Goal: Task Accomplishment & Management: Use online tool/utility

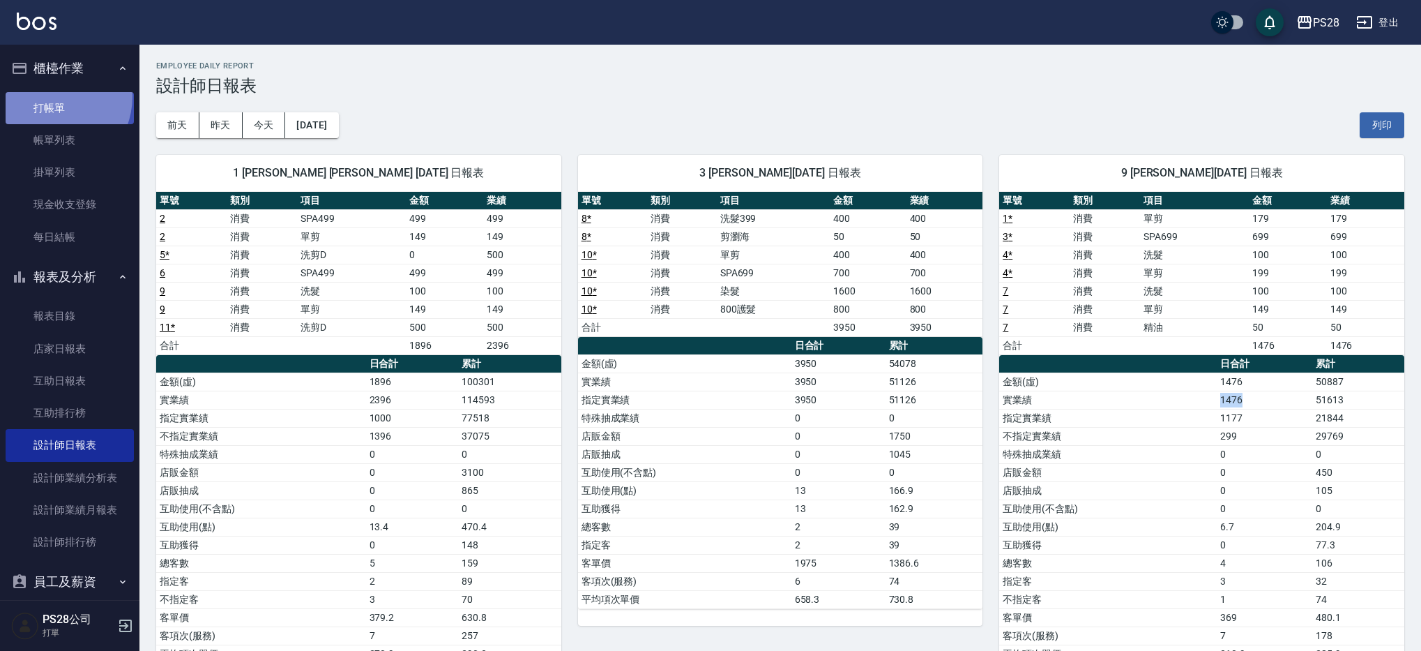
click at [47, 96] on link "打帳單" at bounding box center [70, 108] width 128 height 32
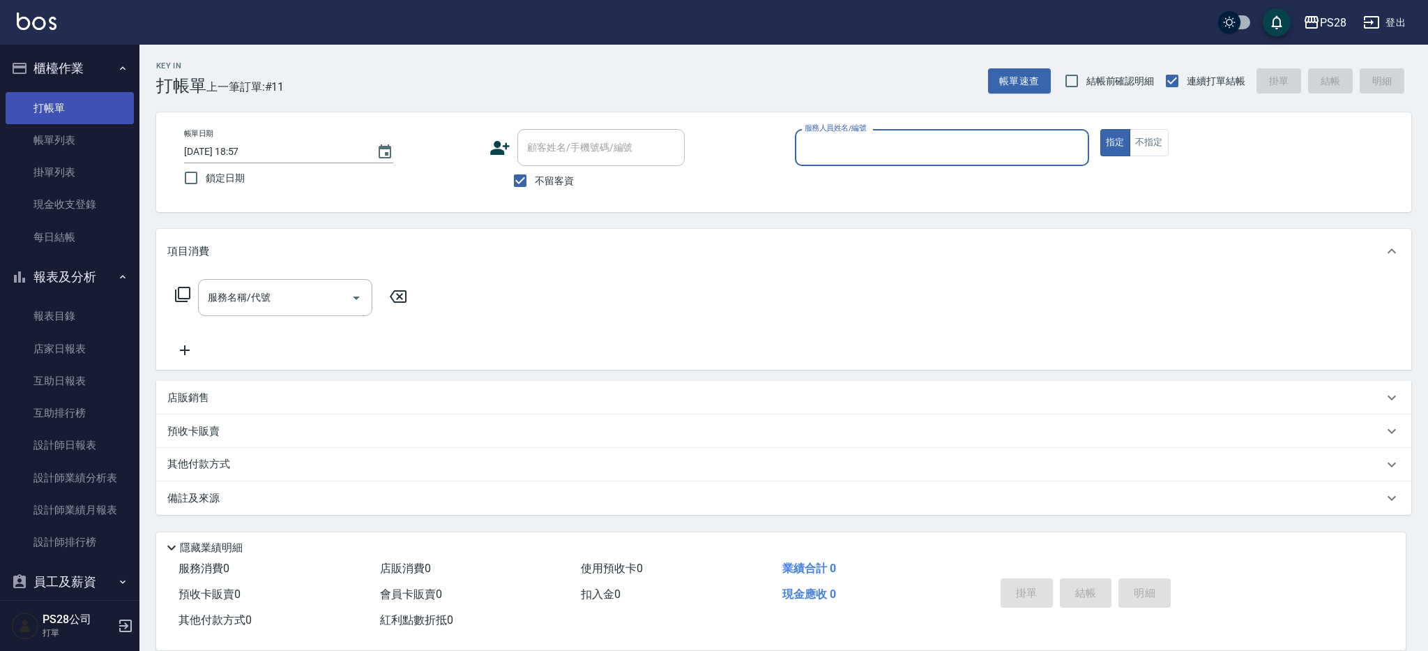
type input "ㄅ"
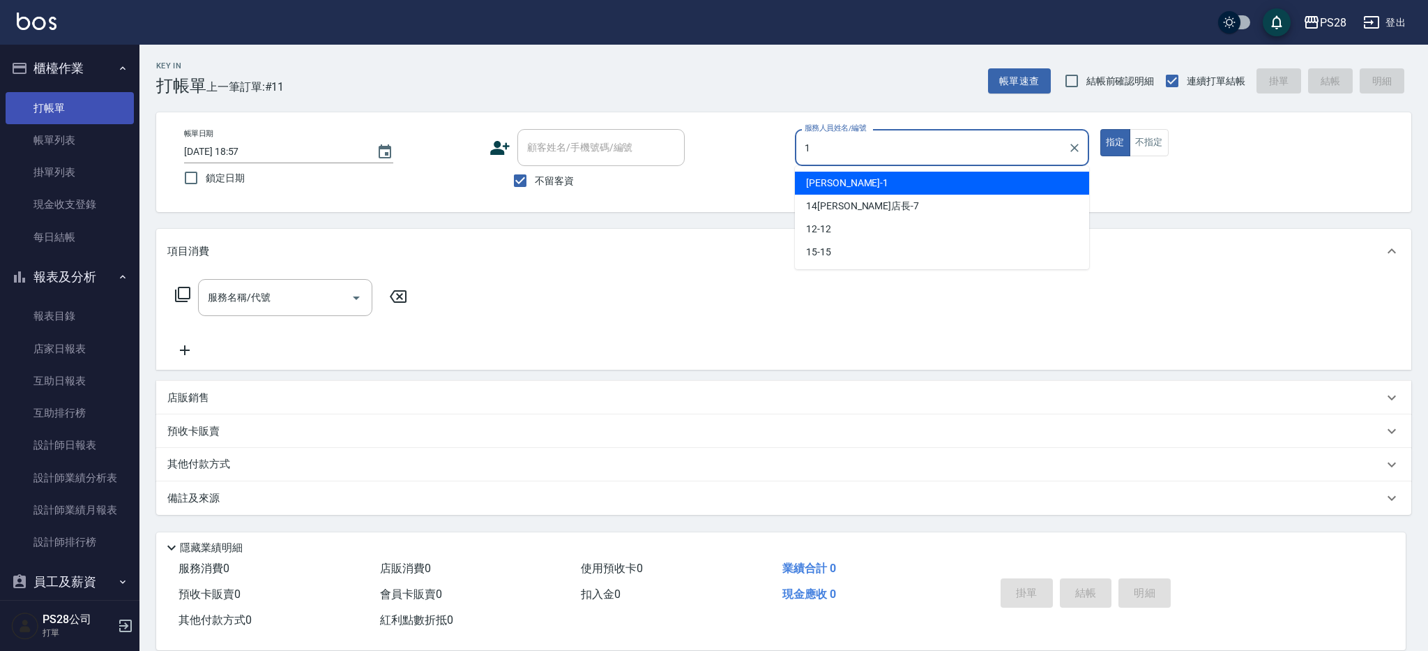
type input "[PERSON_NAME]-1"
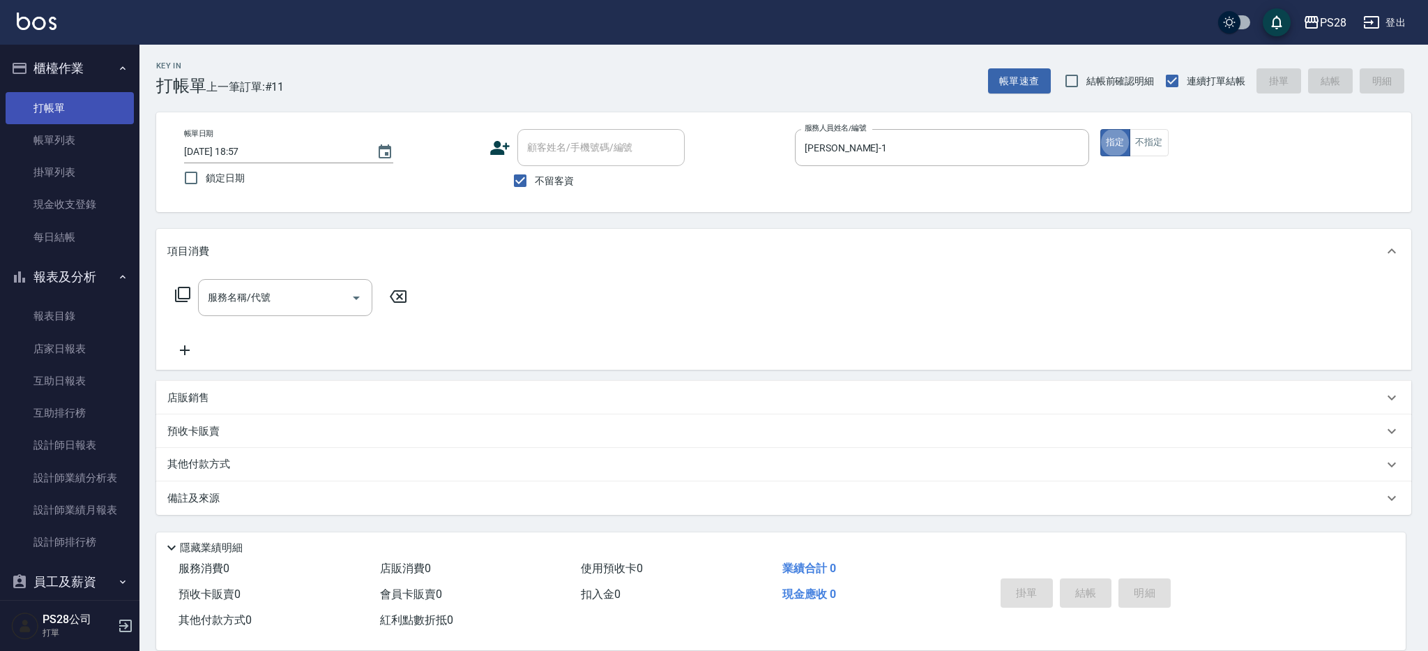
type button "true"
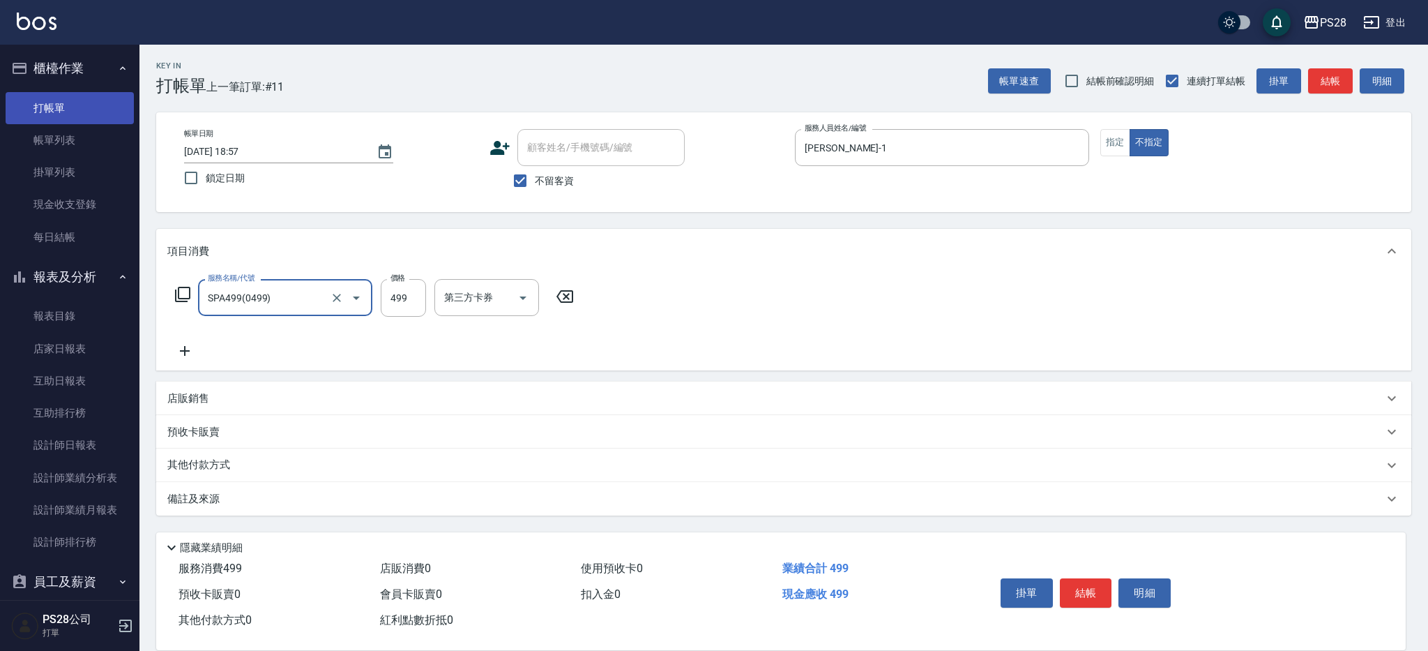
type input "SPA499(0499)"
type input "34-34"
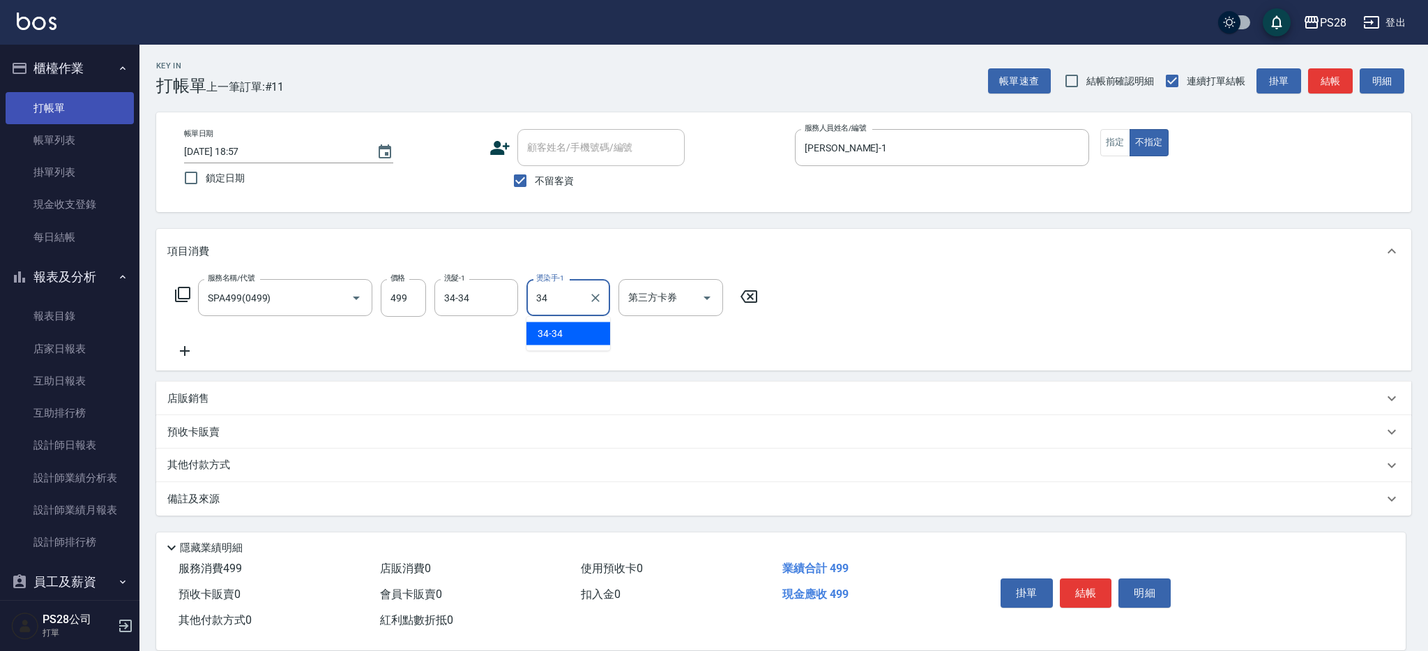
type input "34-34"
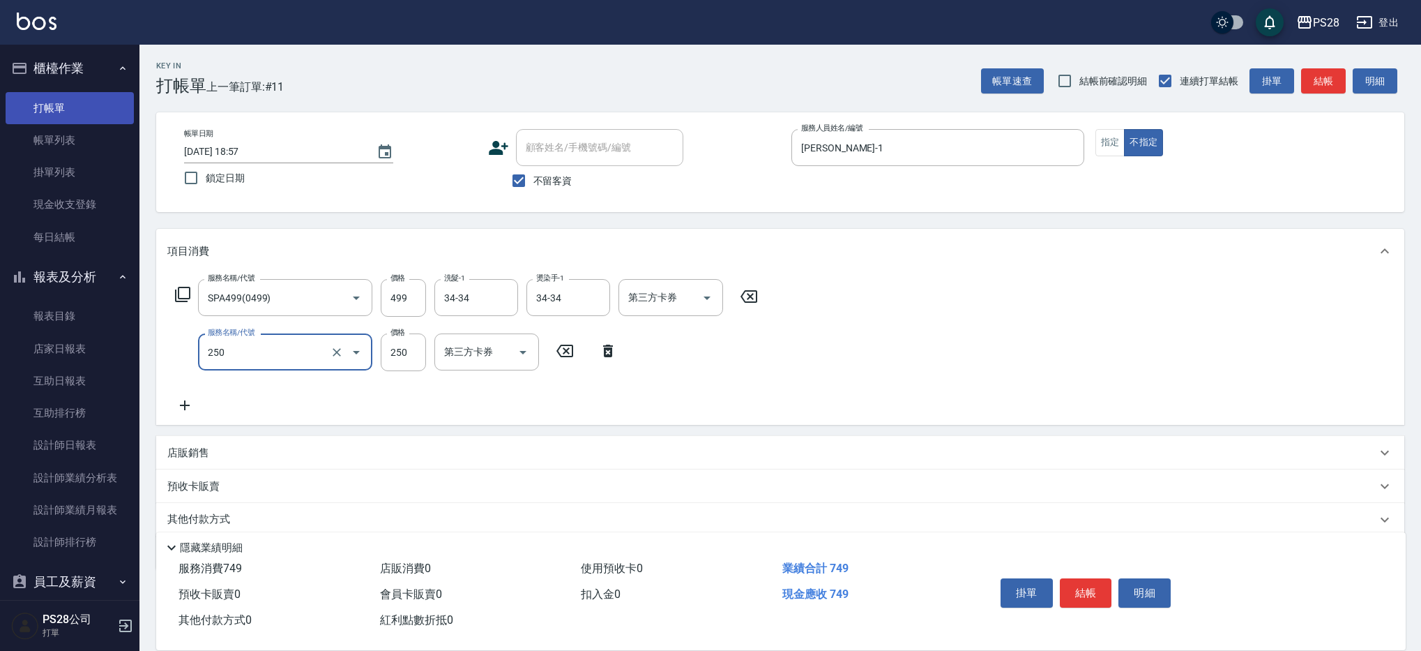
type input "單剪(250)"
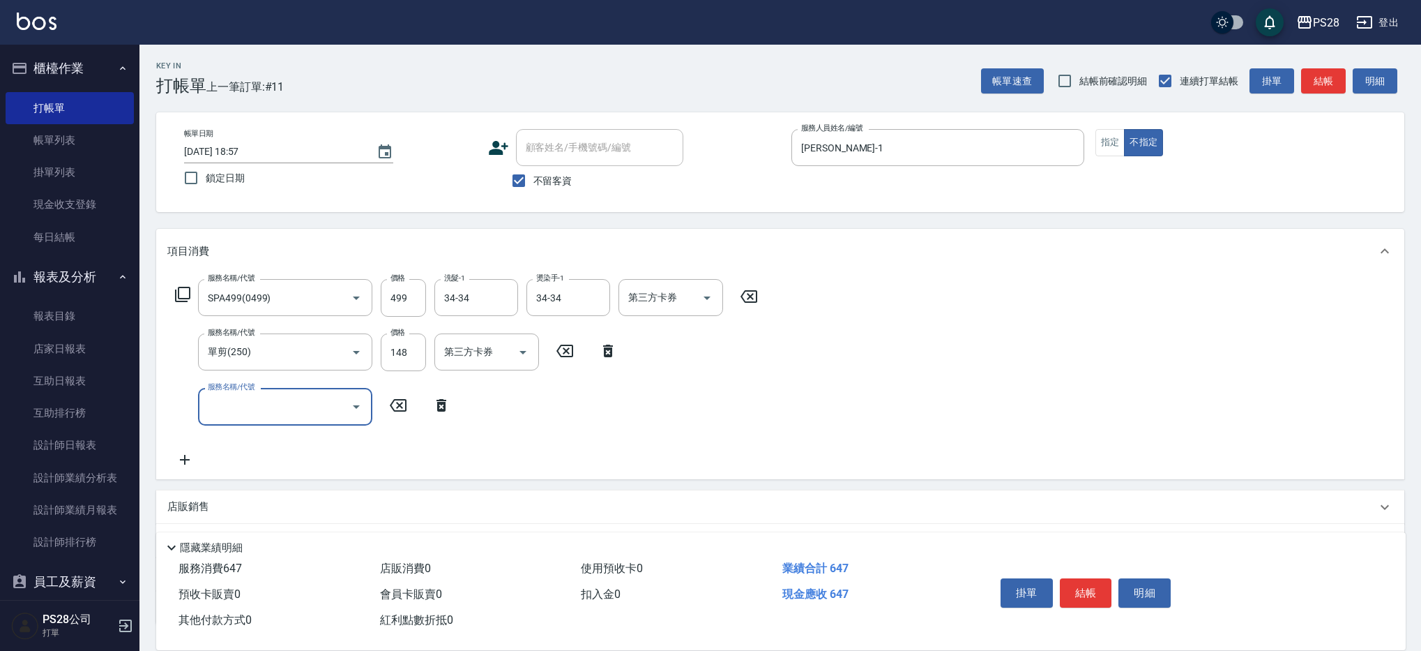
click at [429, 354] on div "服務名稱/代號 單剪(250) 服務名稱/代號 價格 148 價格 第三方卡券 第三方卡券" at bounding box center [396, 352] width 458 height 38
click at [420, 353] on input "148" at bounding box center [403, 352] width 45 height 38
type input "149"
click at [1095, 585] on button "結帳" at bounding box center [1086, 592] width 52 height 29
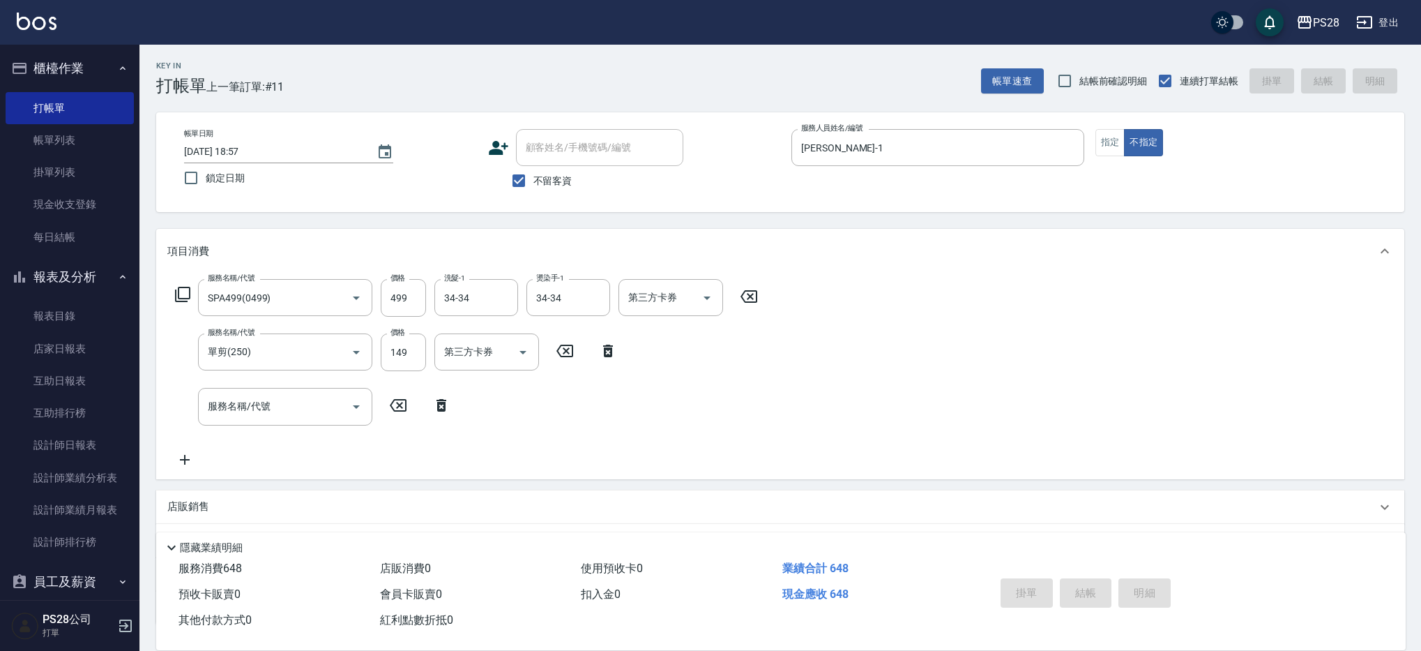
type input "[DATE] 18:58"
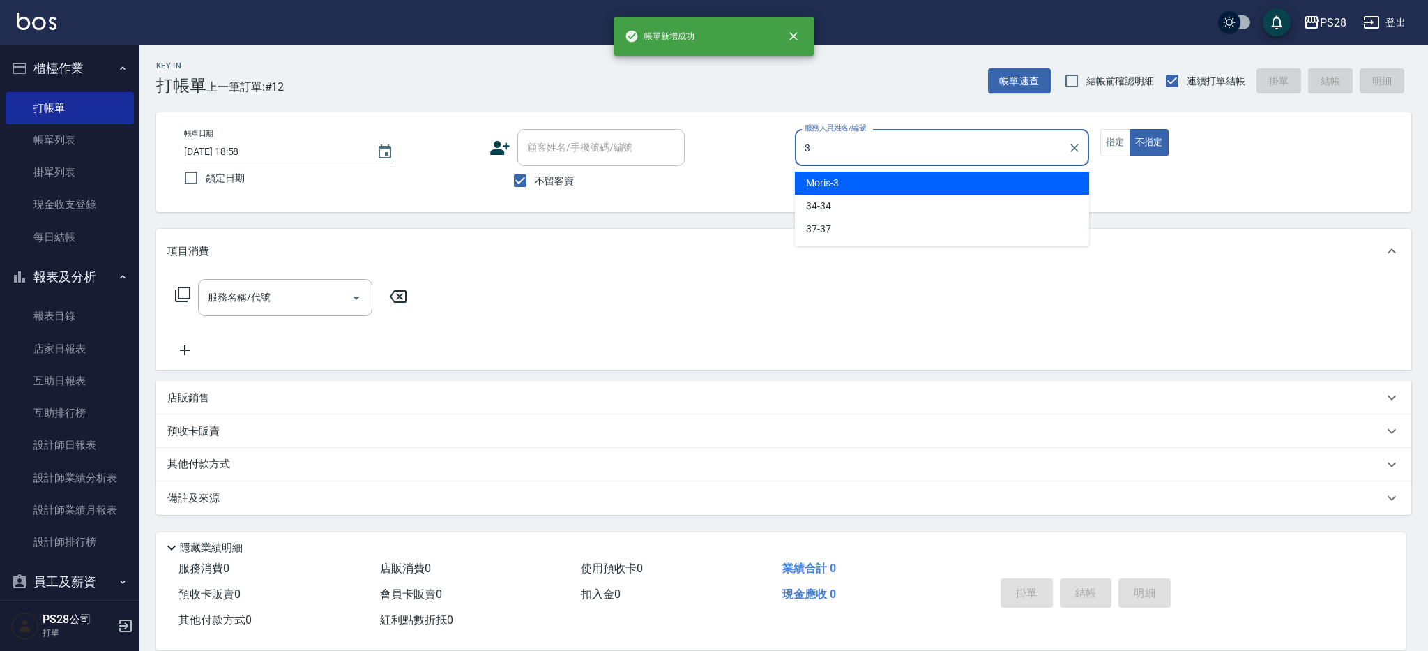
type input "Moris-3"
type button "false"
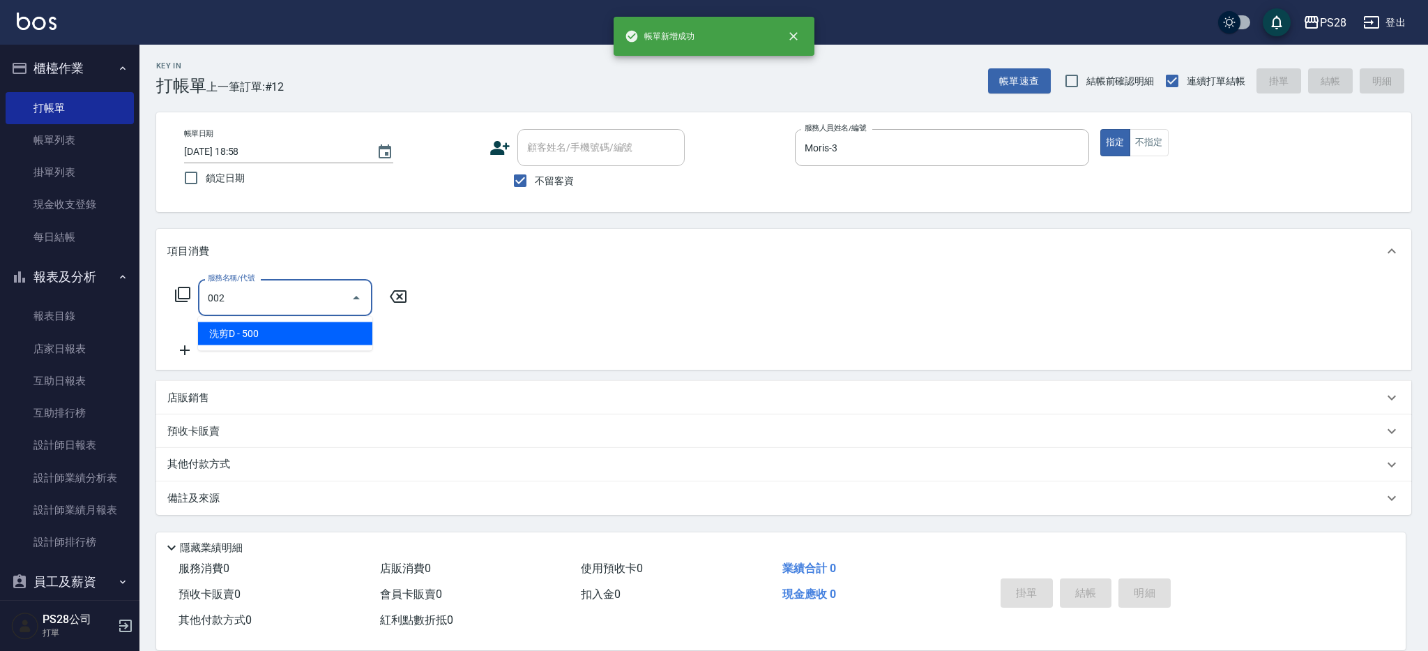
type input "洗剪D(002)"
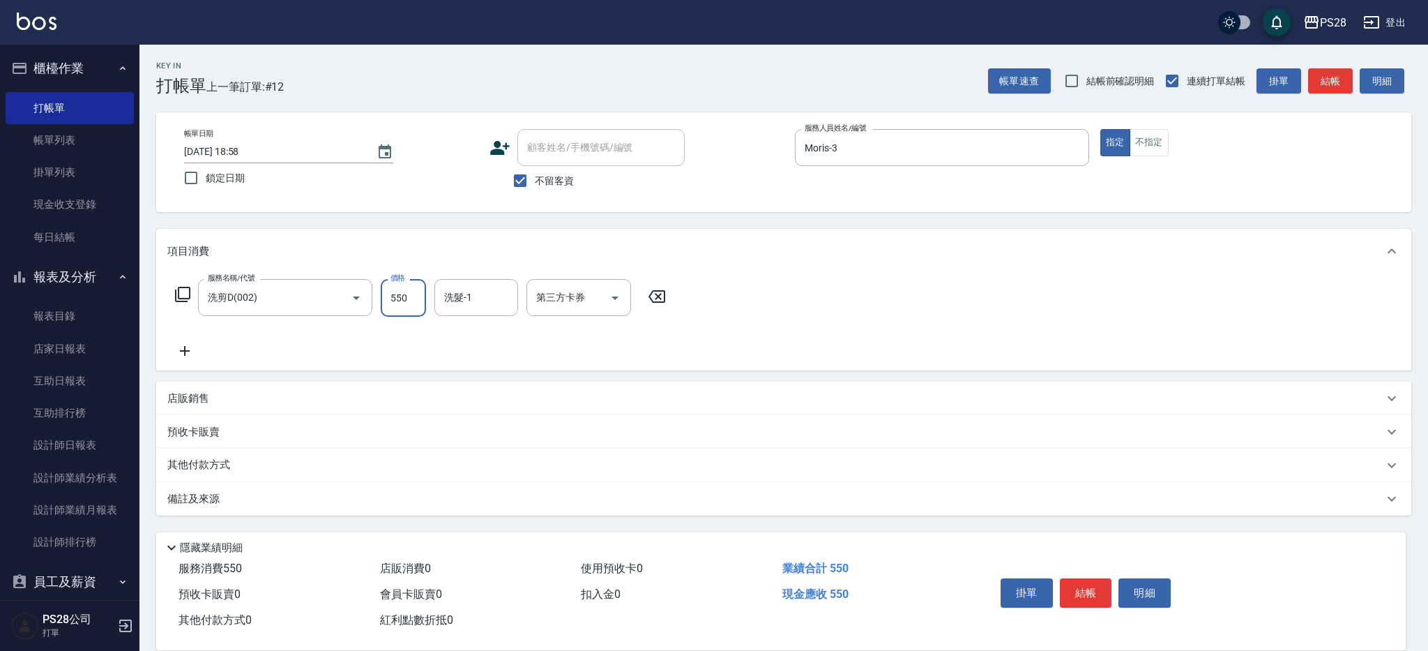
type input "550"
type input "Moris-3"
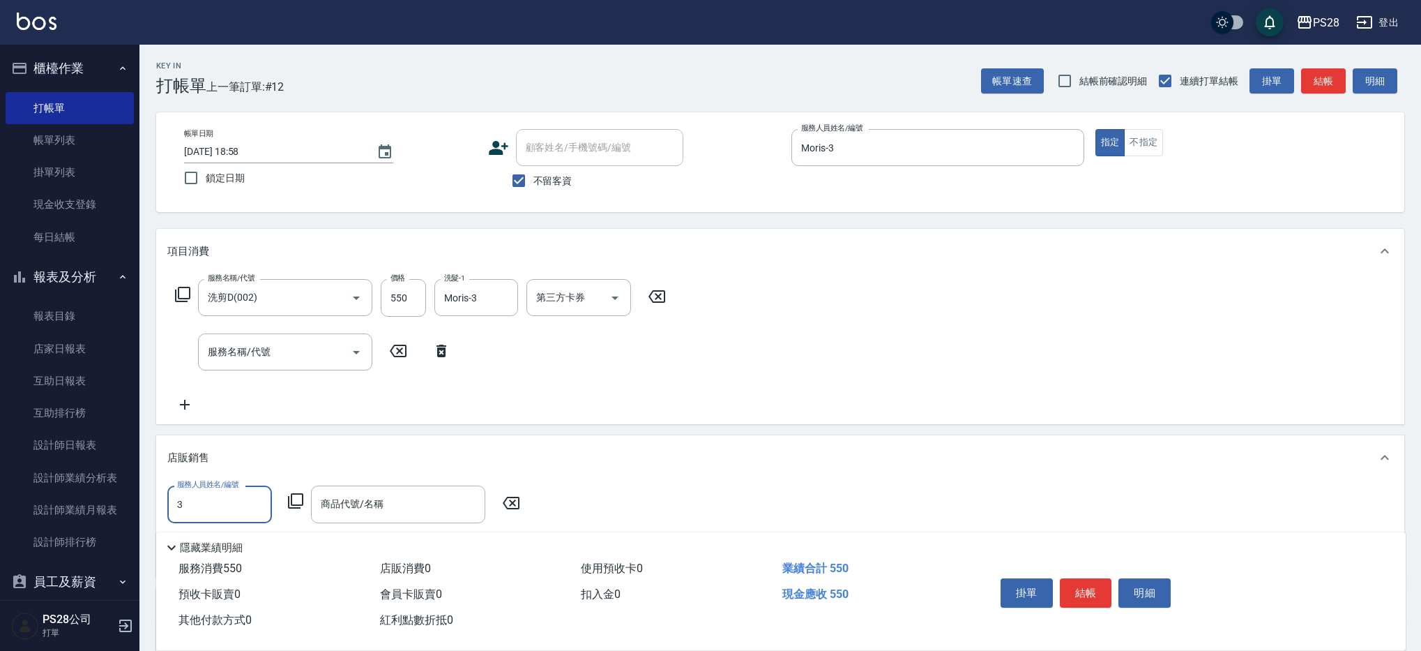
type input "Moris-3"
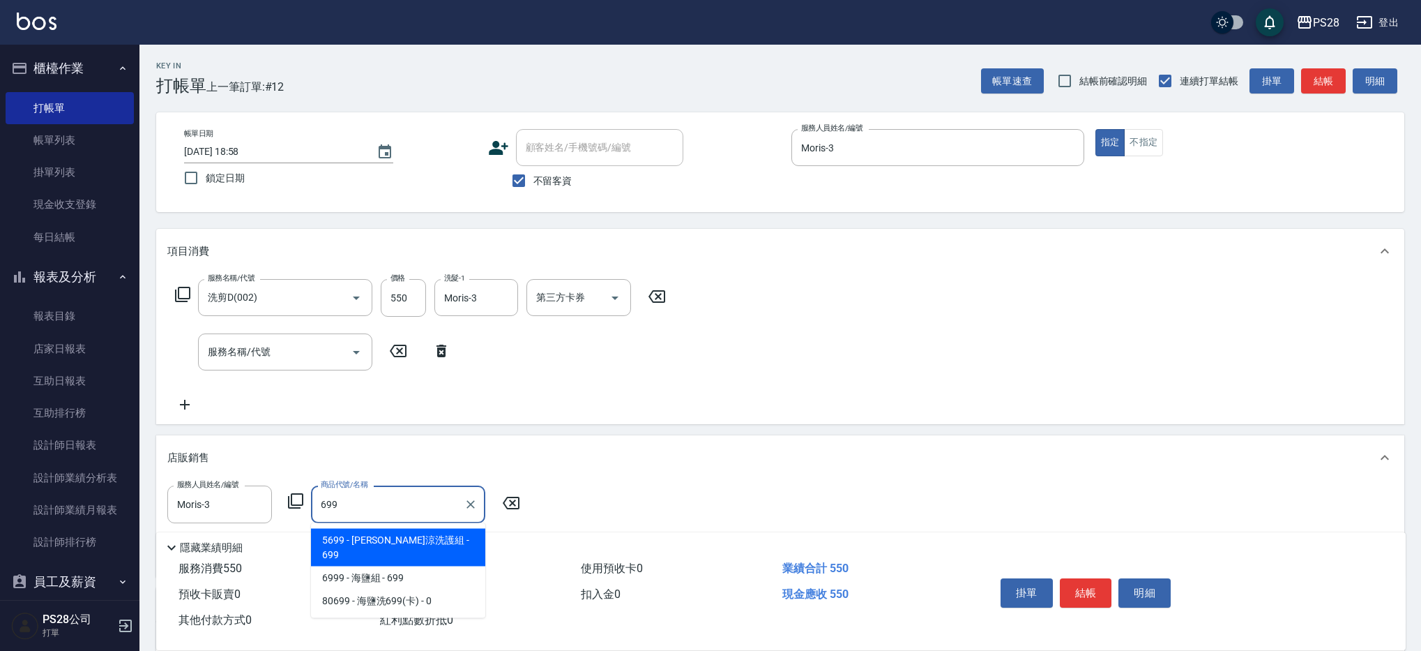
type input "[PERSON_NAME]涼洗護組"
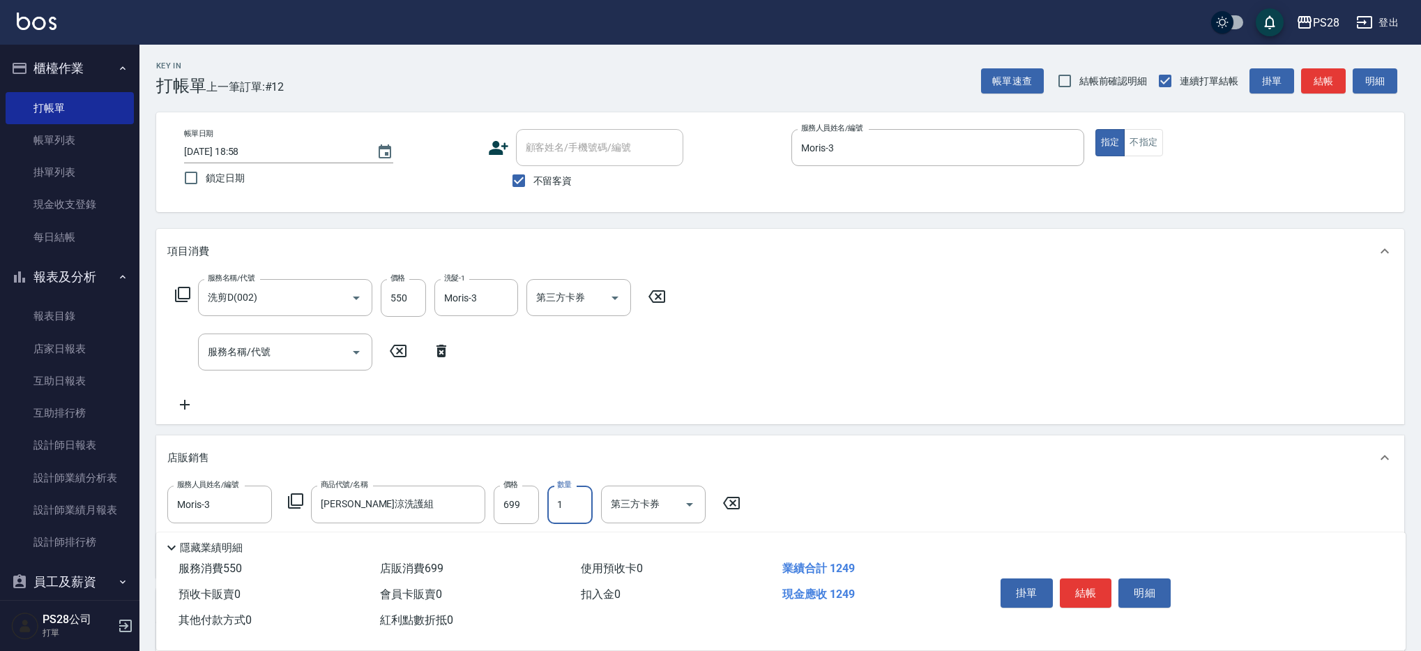
scroll to position [1, 0]
click at [1082, 593] on button "結帳" at bounding box center [1086, 592] width 52 height 29
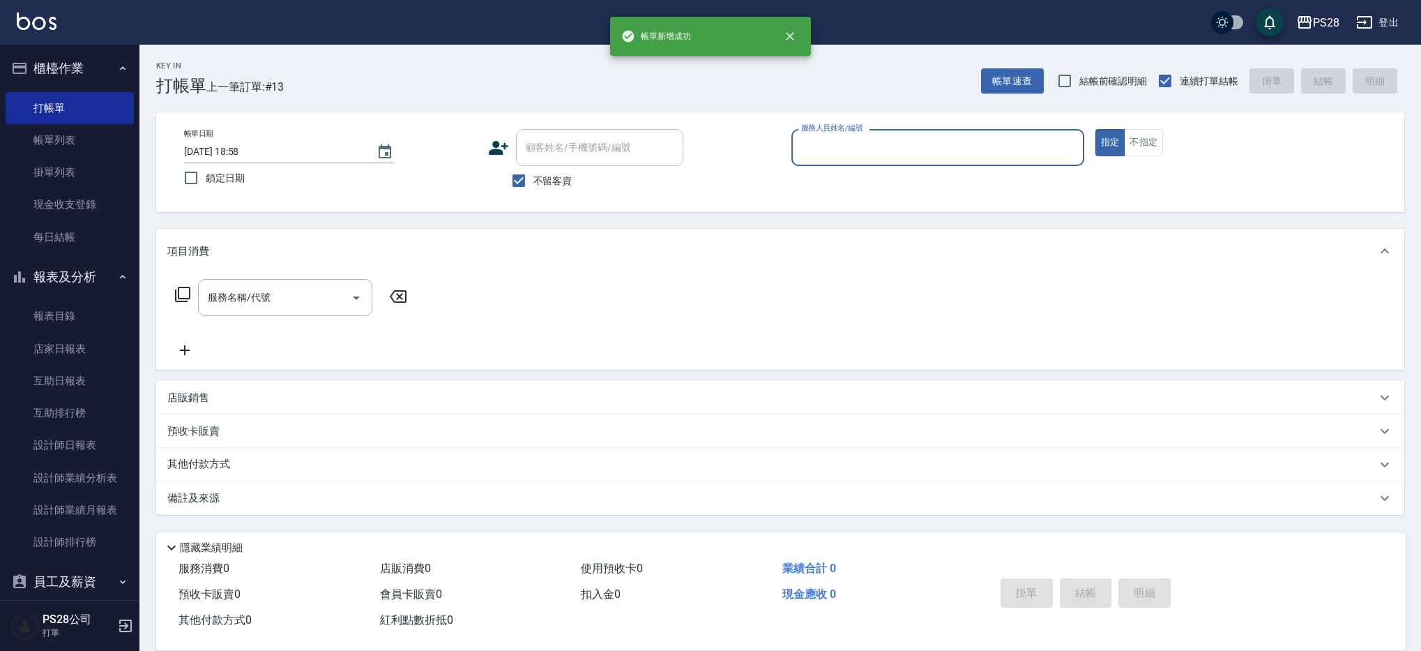
scroll to position [0, 0]
type input "Sandy-9"
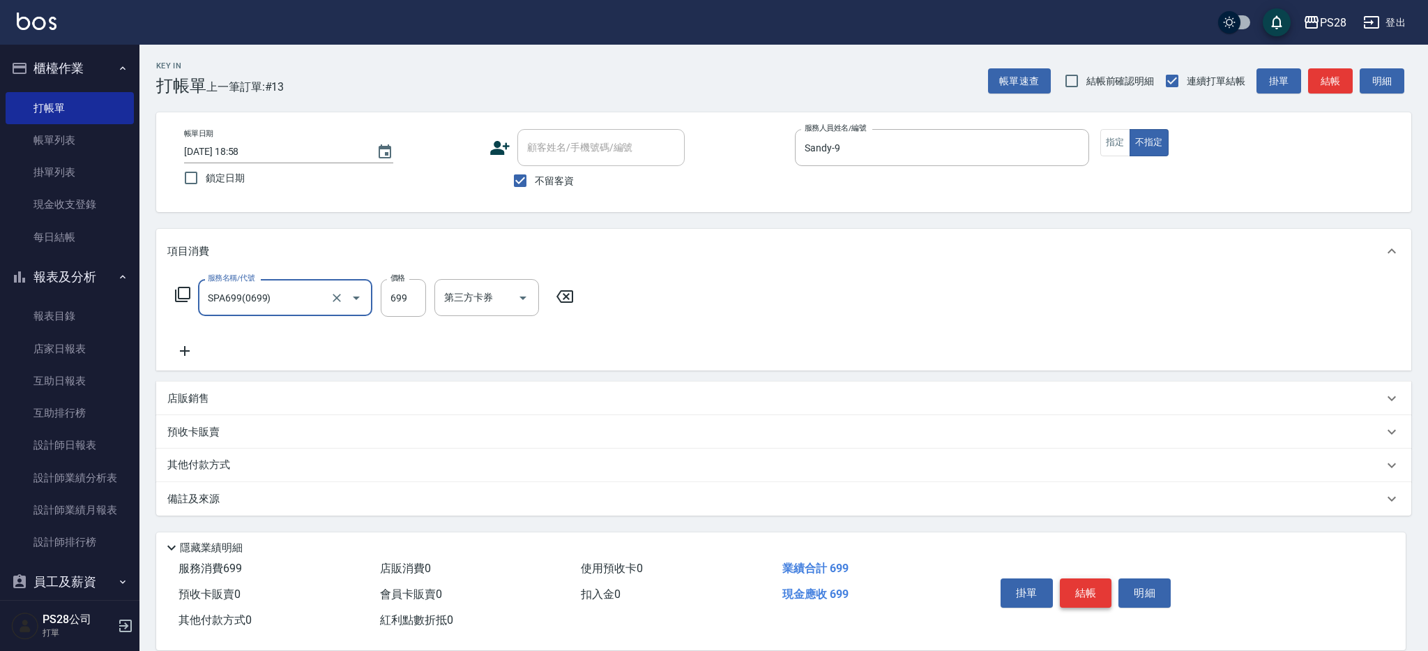
type input "SPA699(0699)"
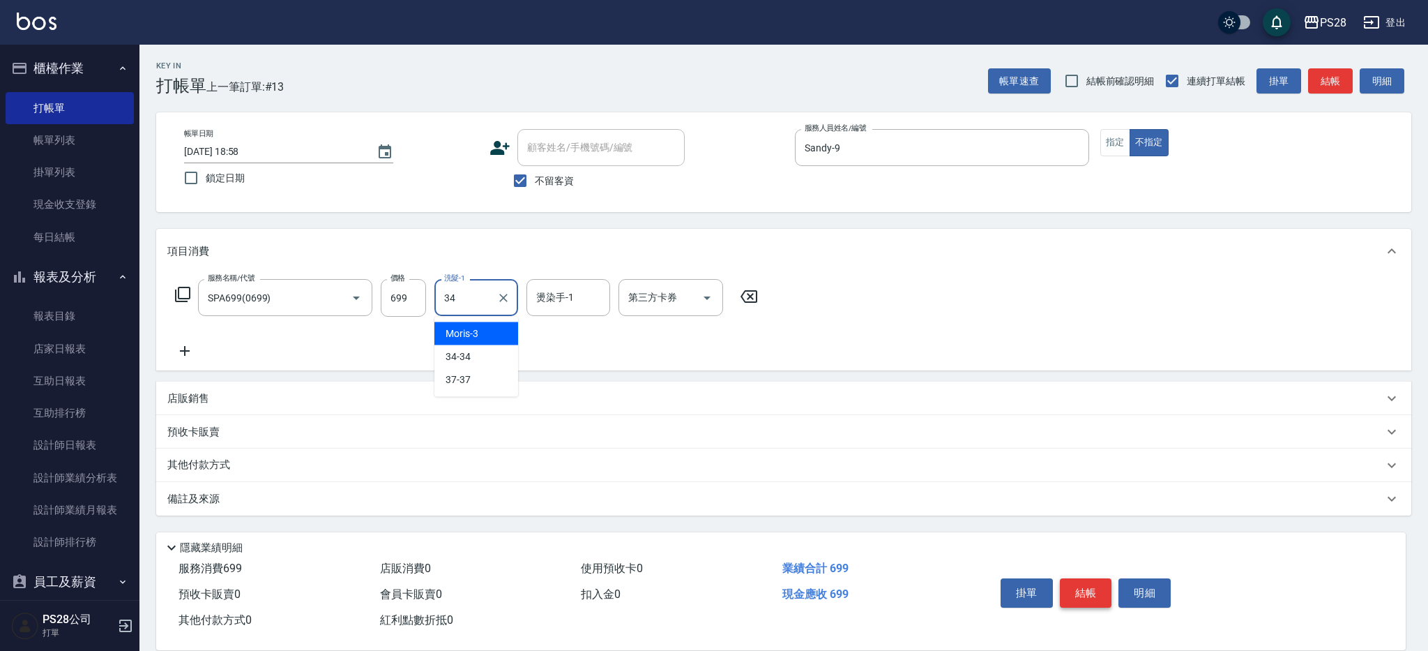
type input "34-34"
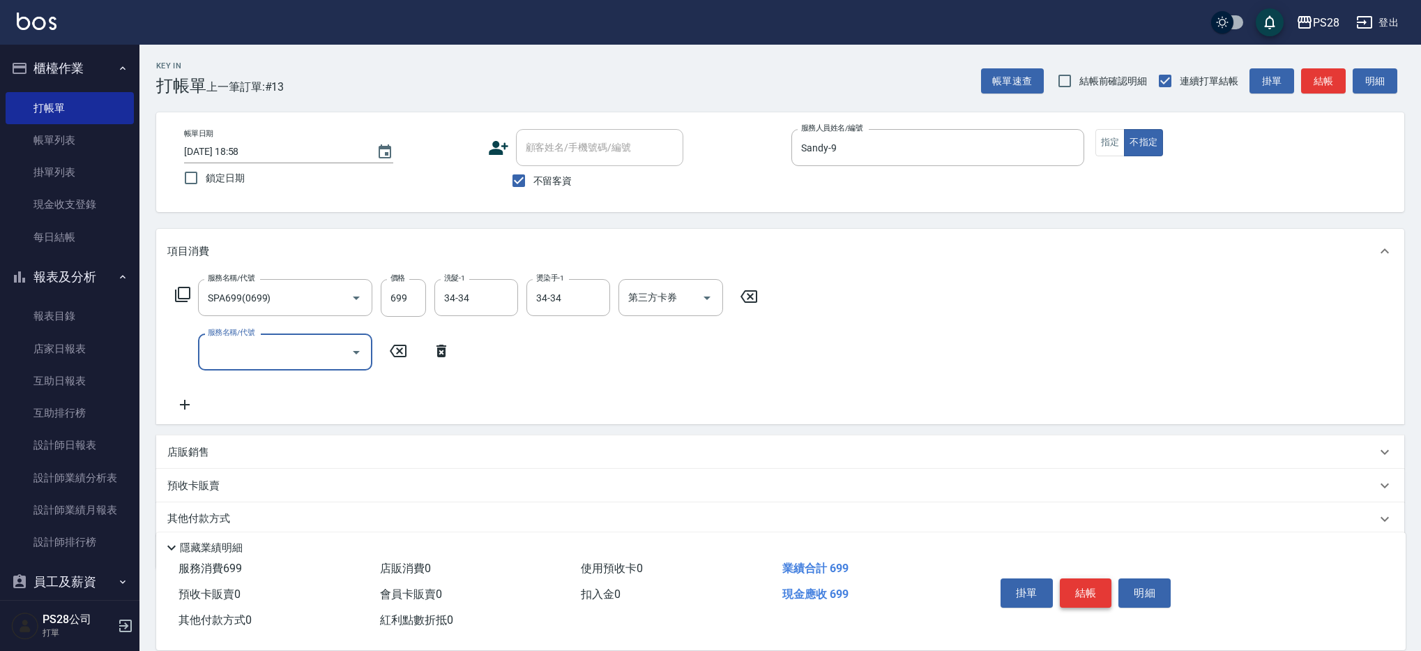
scroll to position [1, 0]
click at [1091, 593] on button "結帳" at bounding box center [1086, 592] width 52 height 29
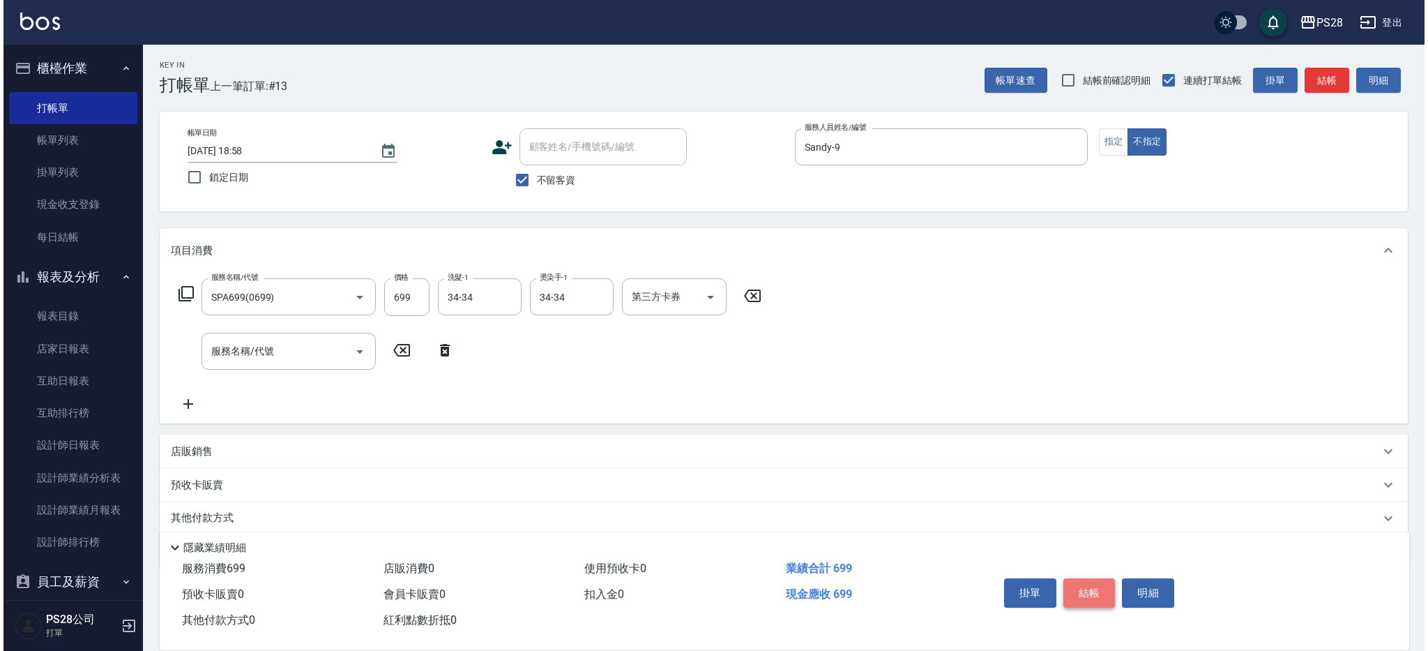
scroll to position [0, 0]
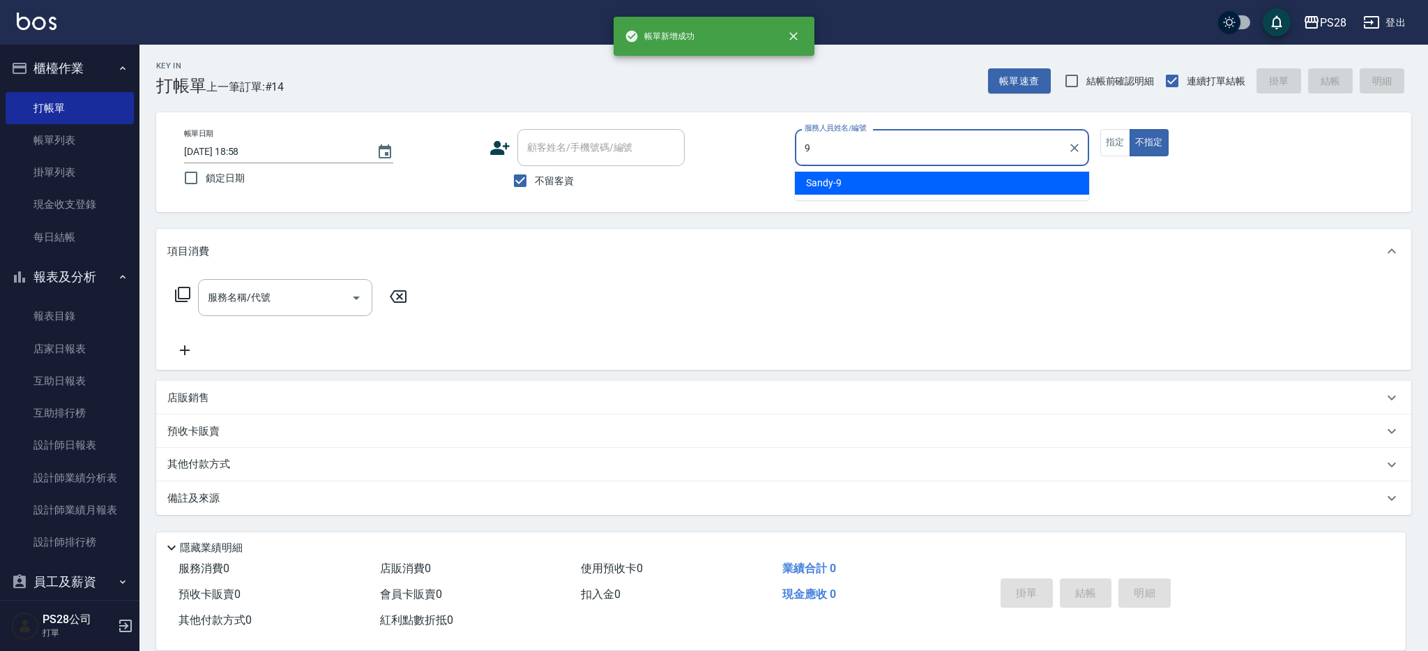
type input "Sandy-9"
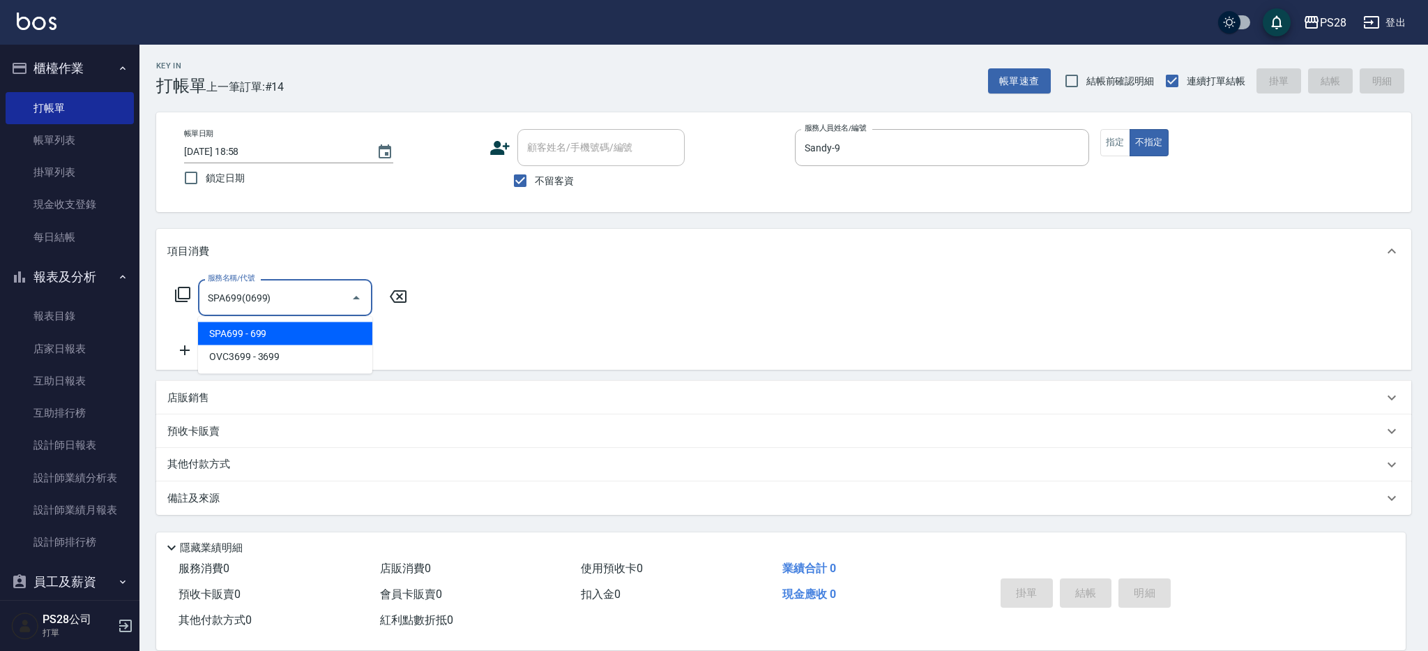
type input "SPA699(0699)"
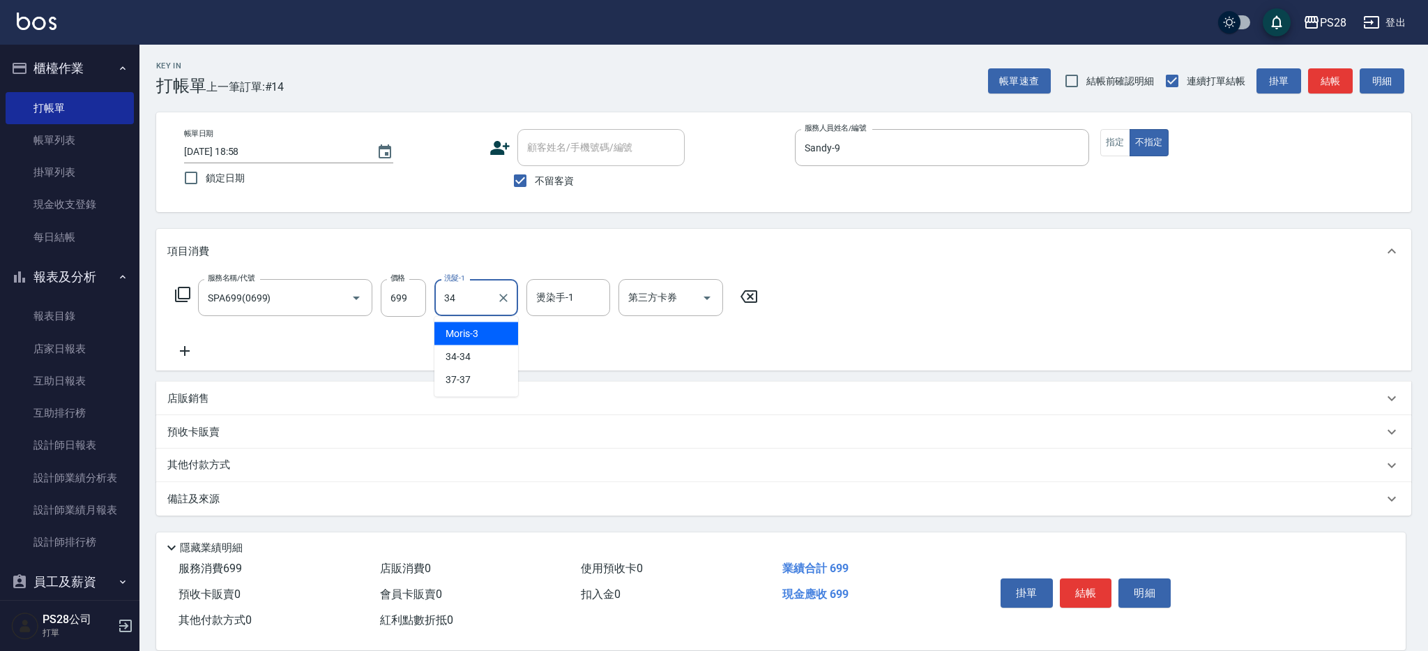
type input "34-34"
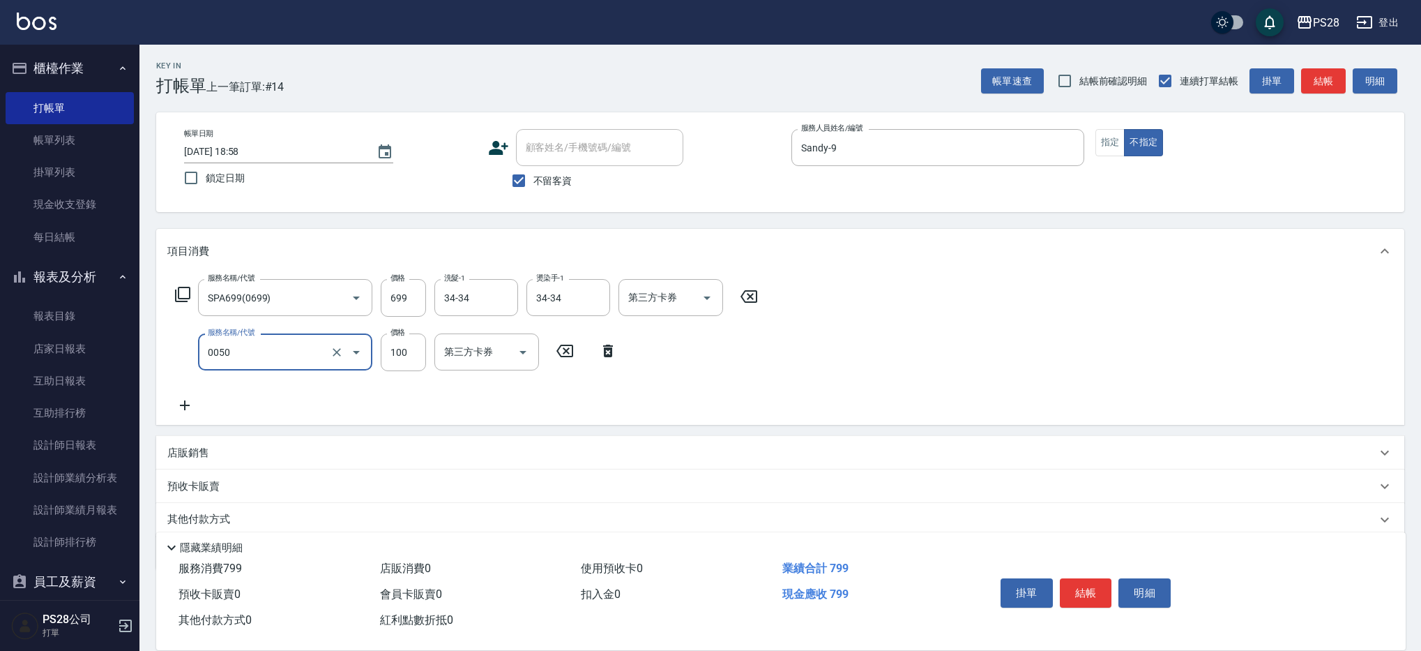
type input "剪瀏海(0050)"
type input "50"
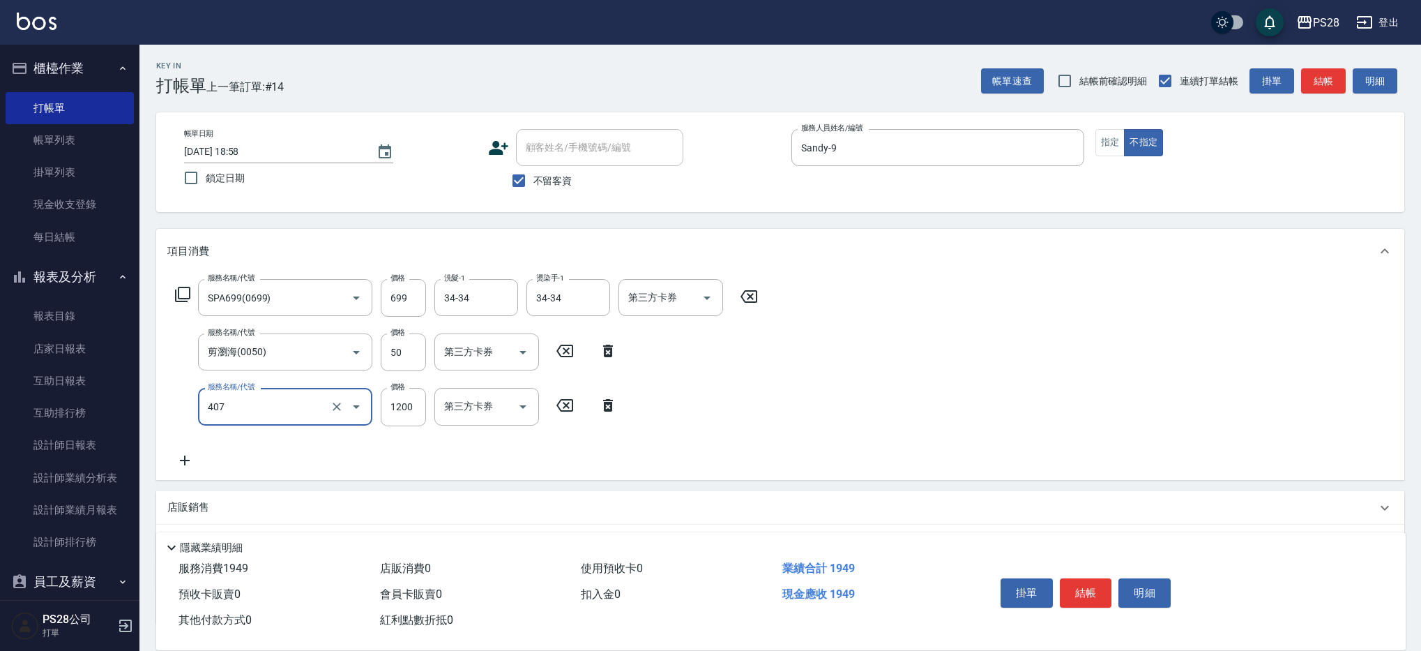
type input "1200護髮(407)"
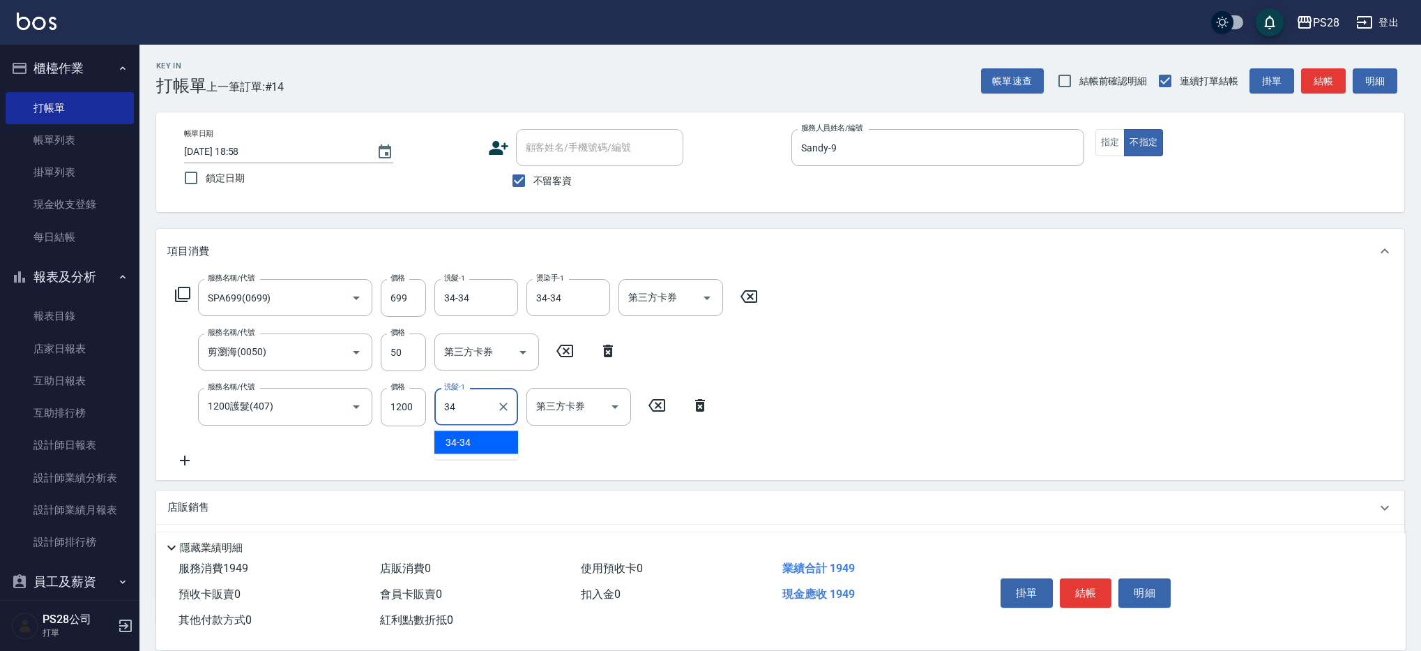
type input "34-34"
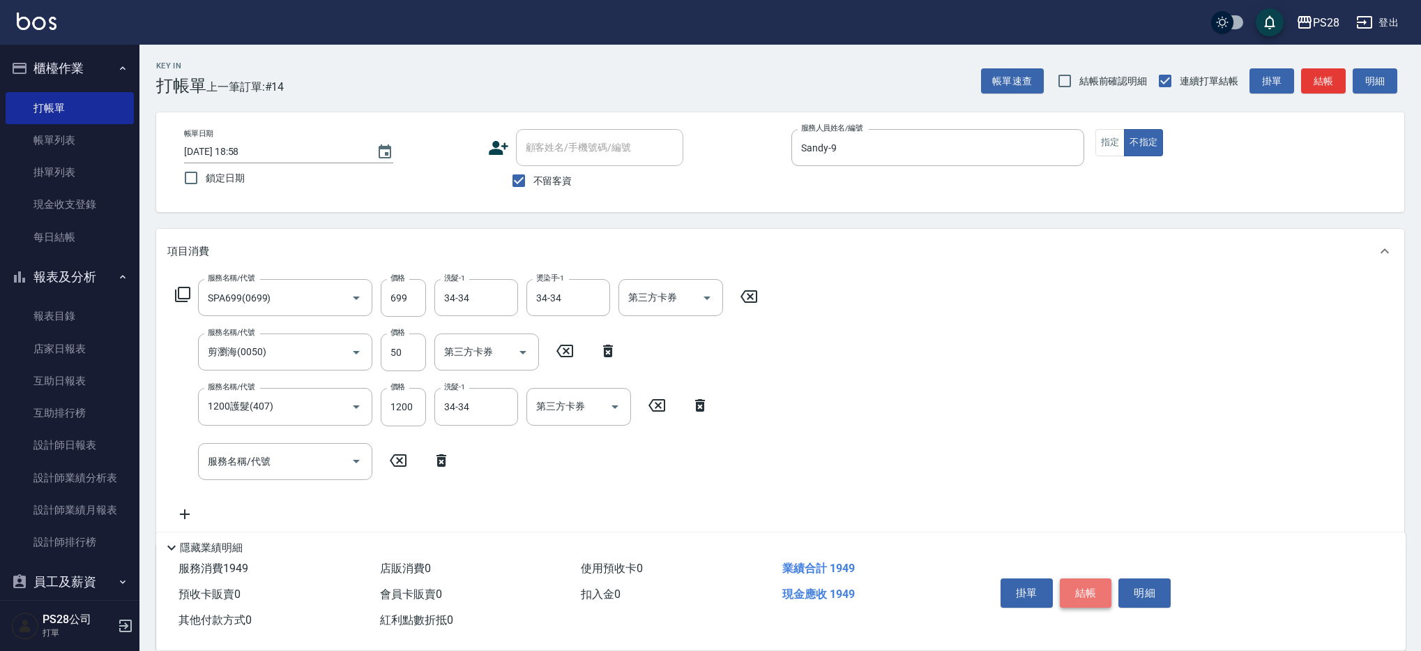
click at [1068, 582] on button "結帳" at bounding box center [1086, 592] width 52 height 29
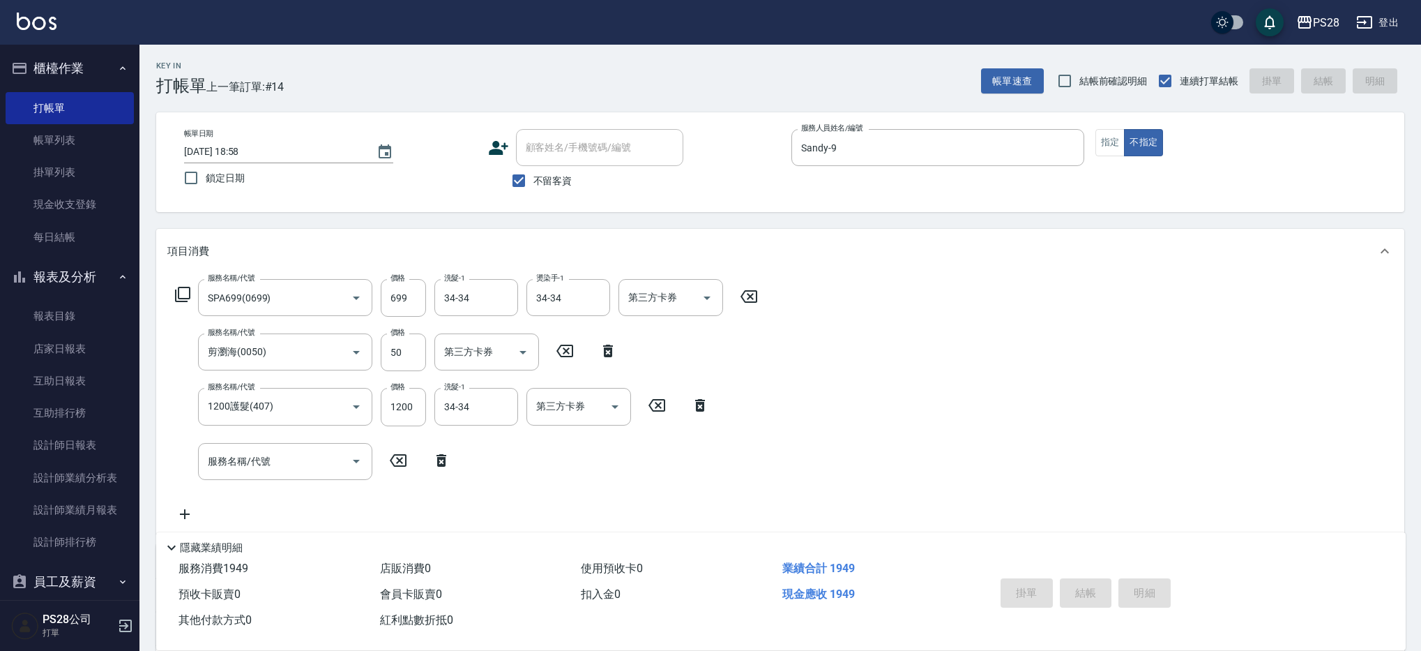
type input "[DATE] 18:59"
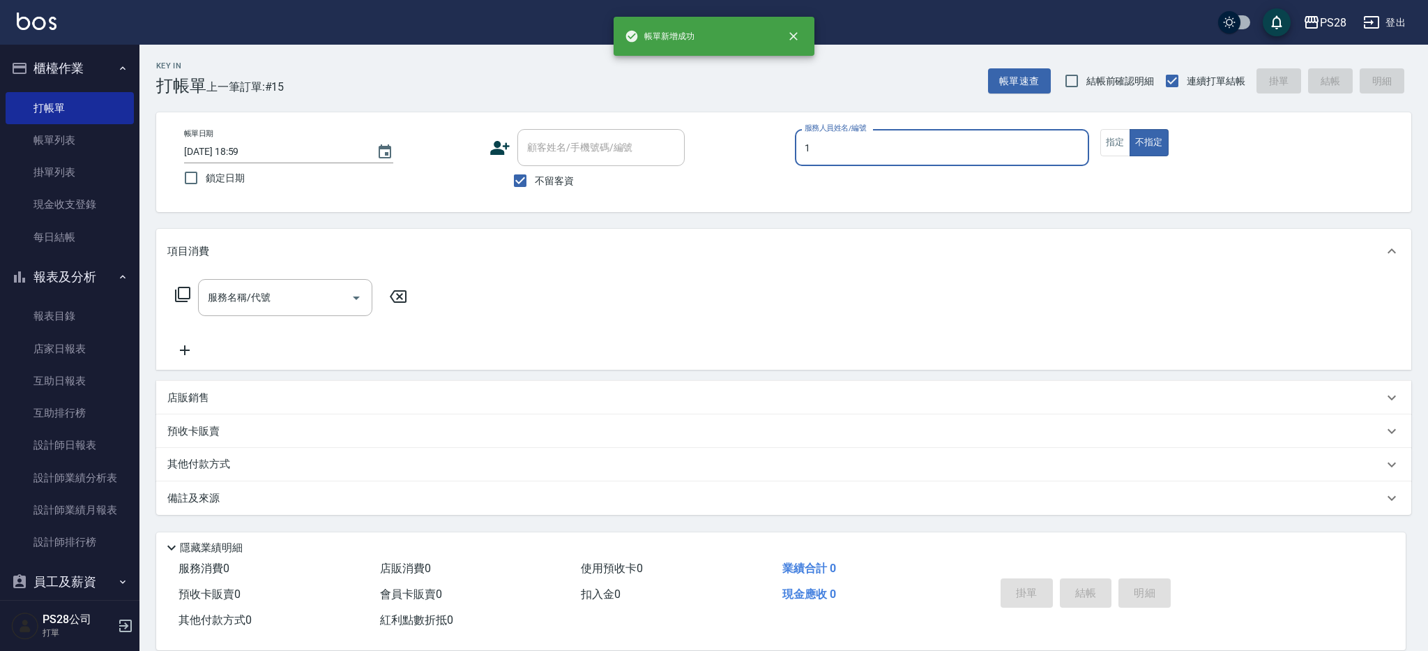
type input "[PERSON_NAME]-1"
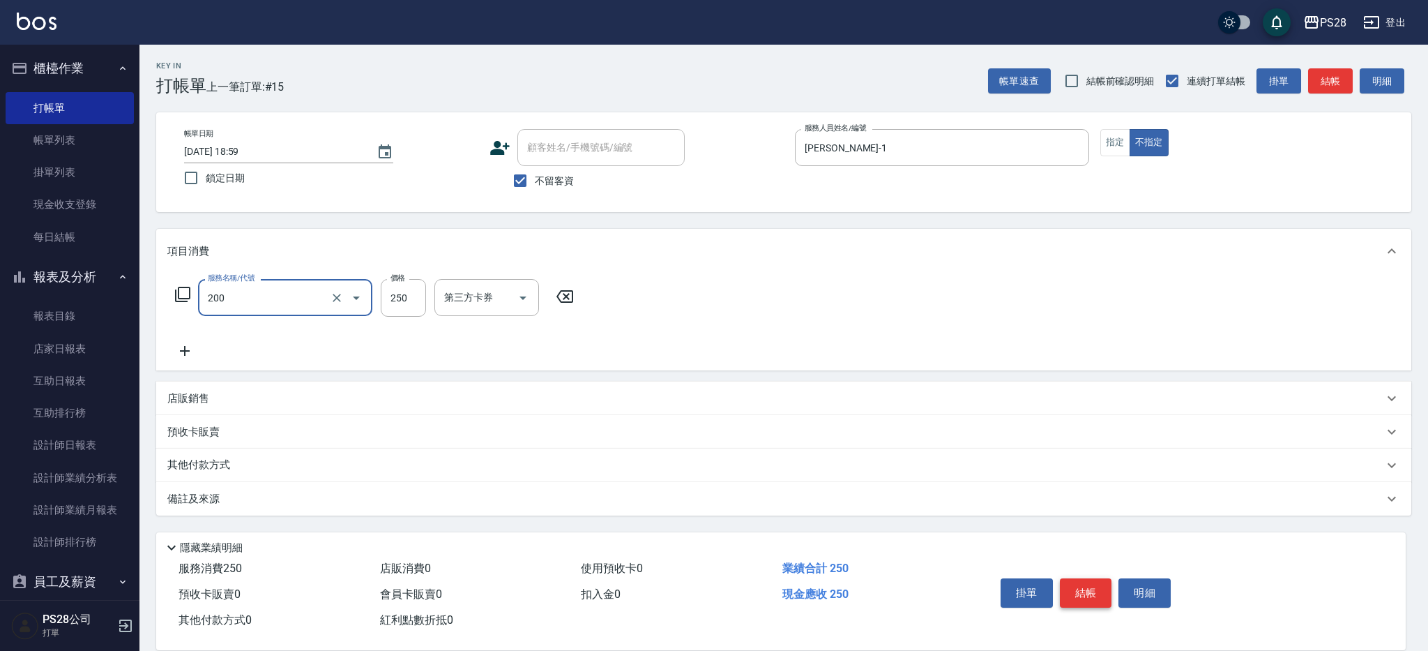
type input "New洗專案(200)"
type input "200"
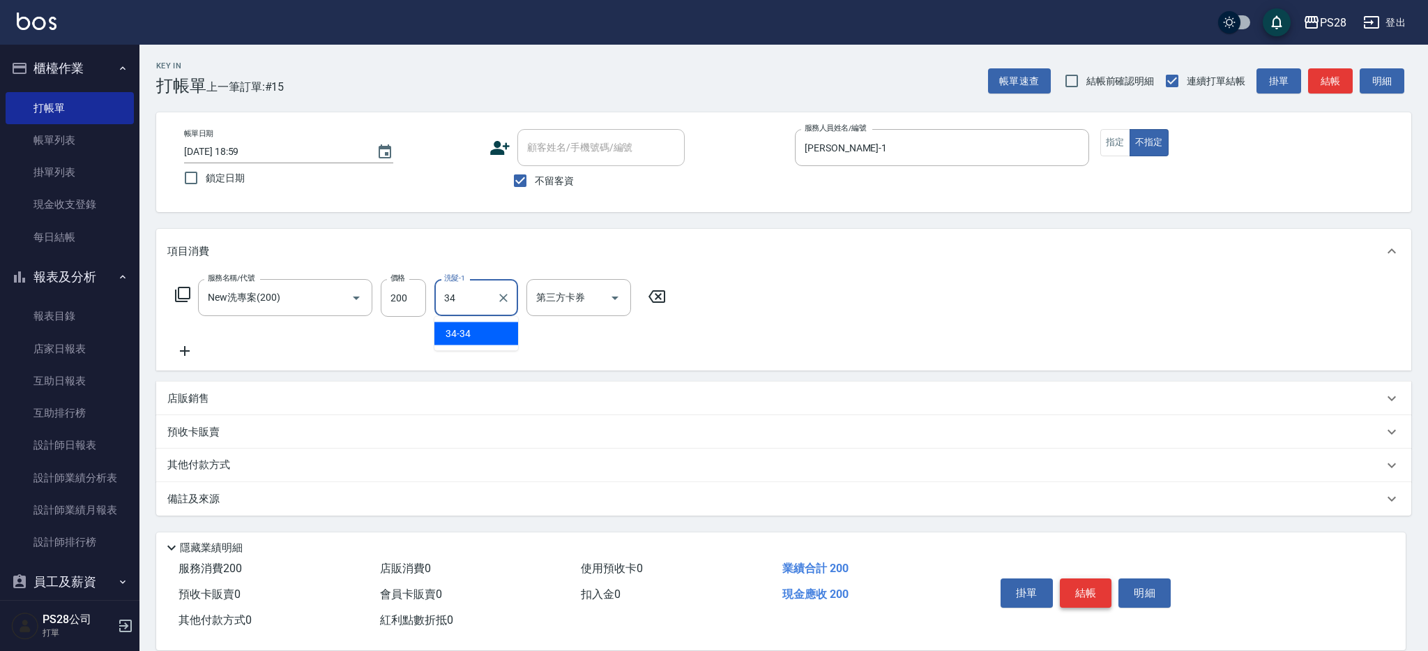
type input "34-34"
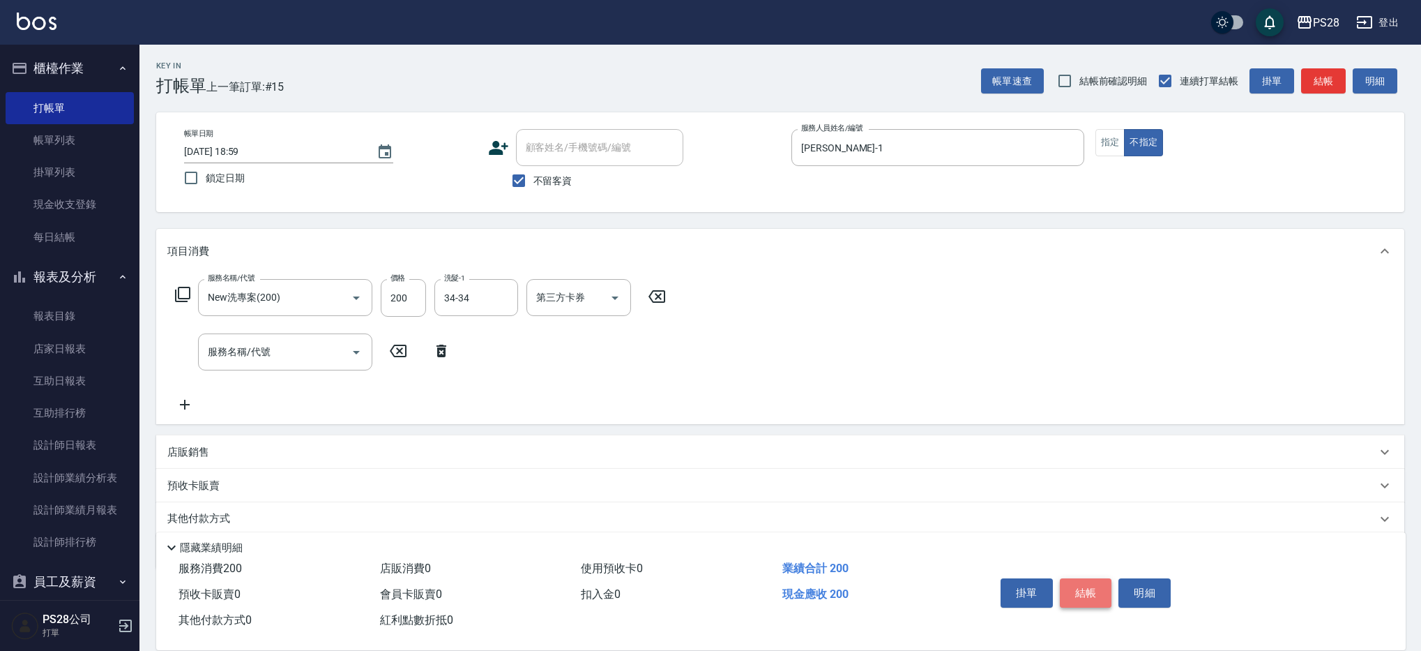
click at [1079, 585] on button "結帳" at bounding box center [1086, 592] width 52 height 29
